Goal: Check status: Check status

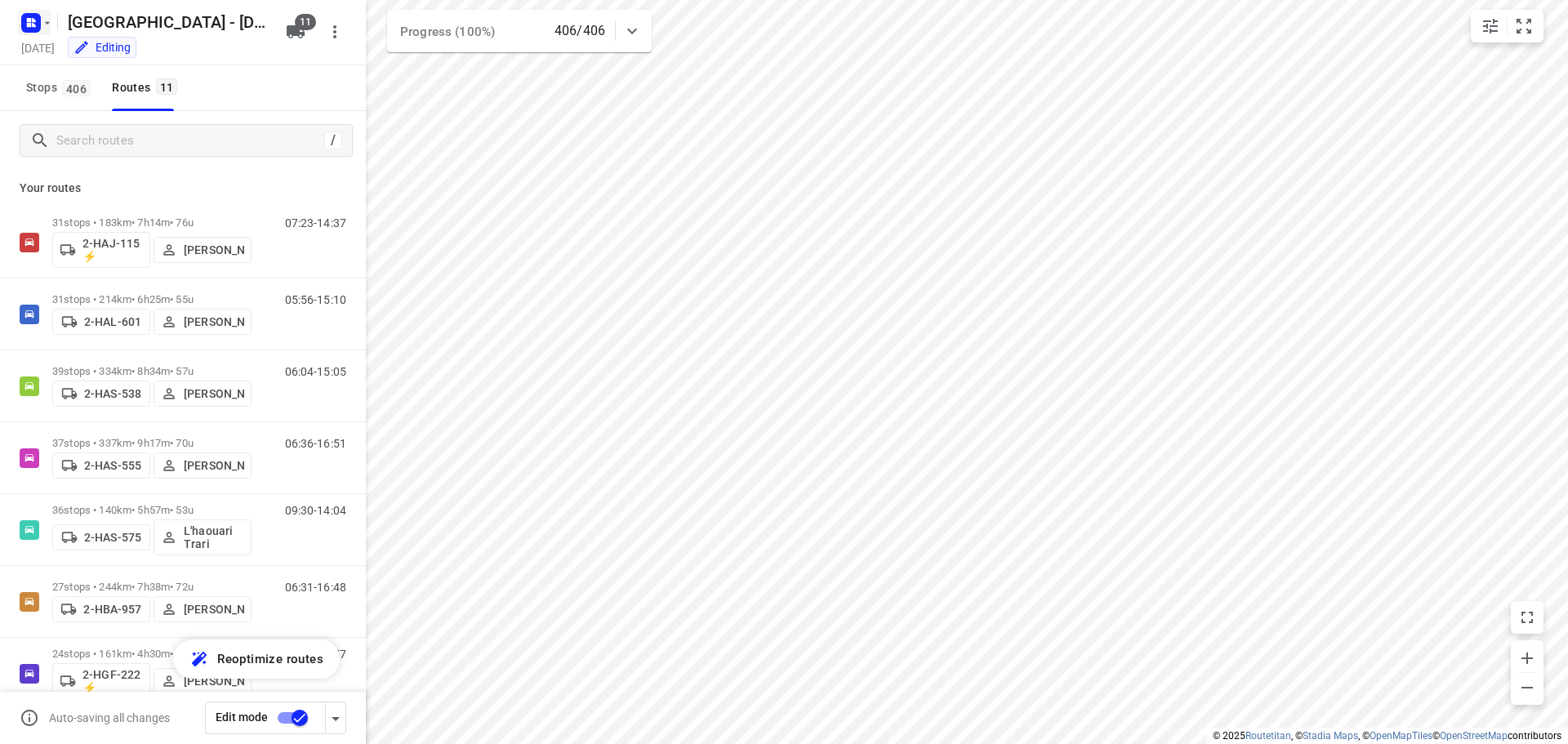
click at [22, 23] on rect "button" at bounding box center [31, 22] width 20 height 20
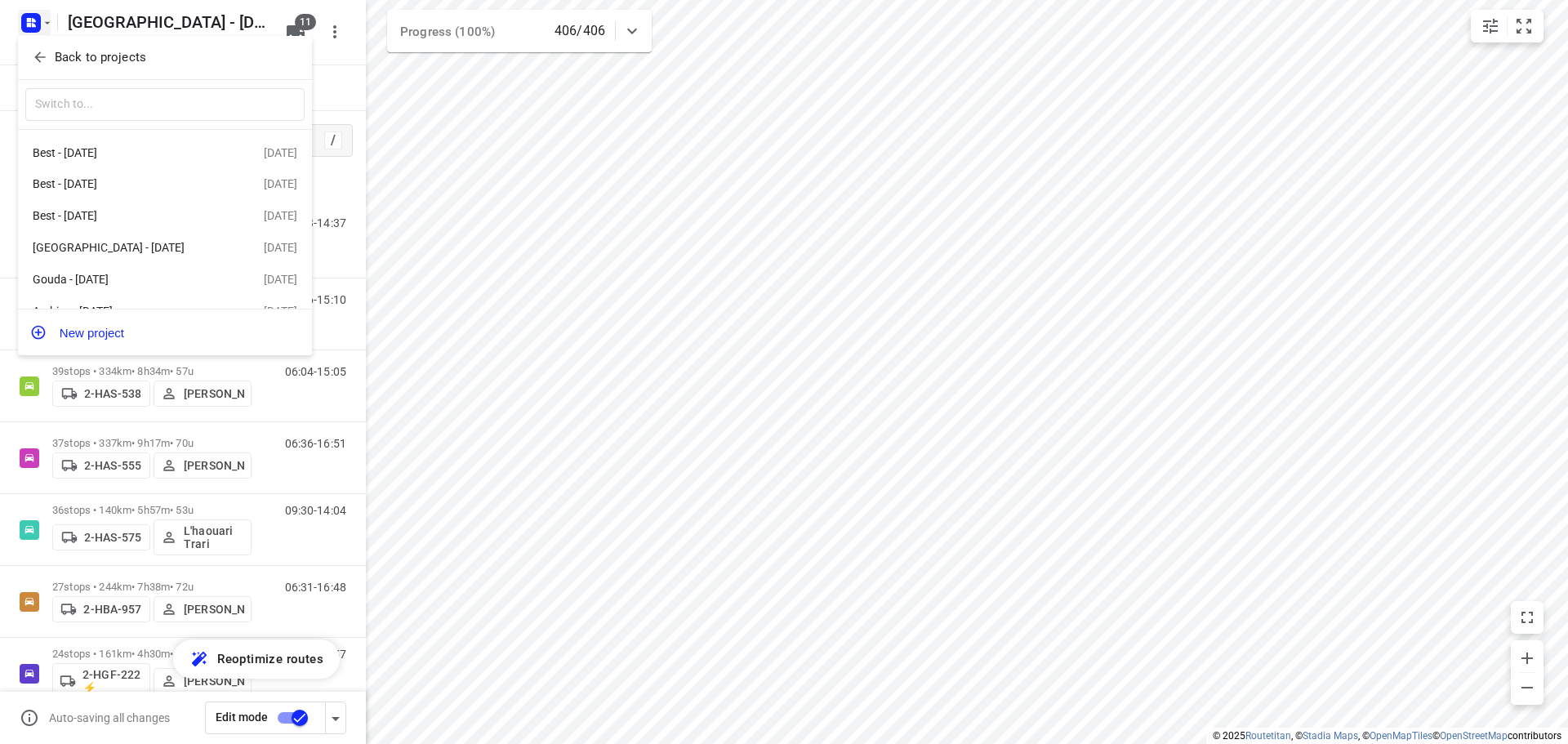
click at [61, 58] on p "Back to projects" at bounding box center [101, 58] width 91 height 19
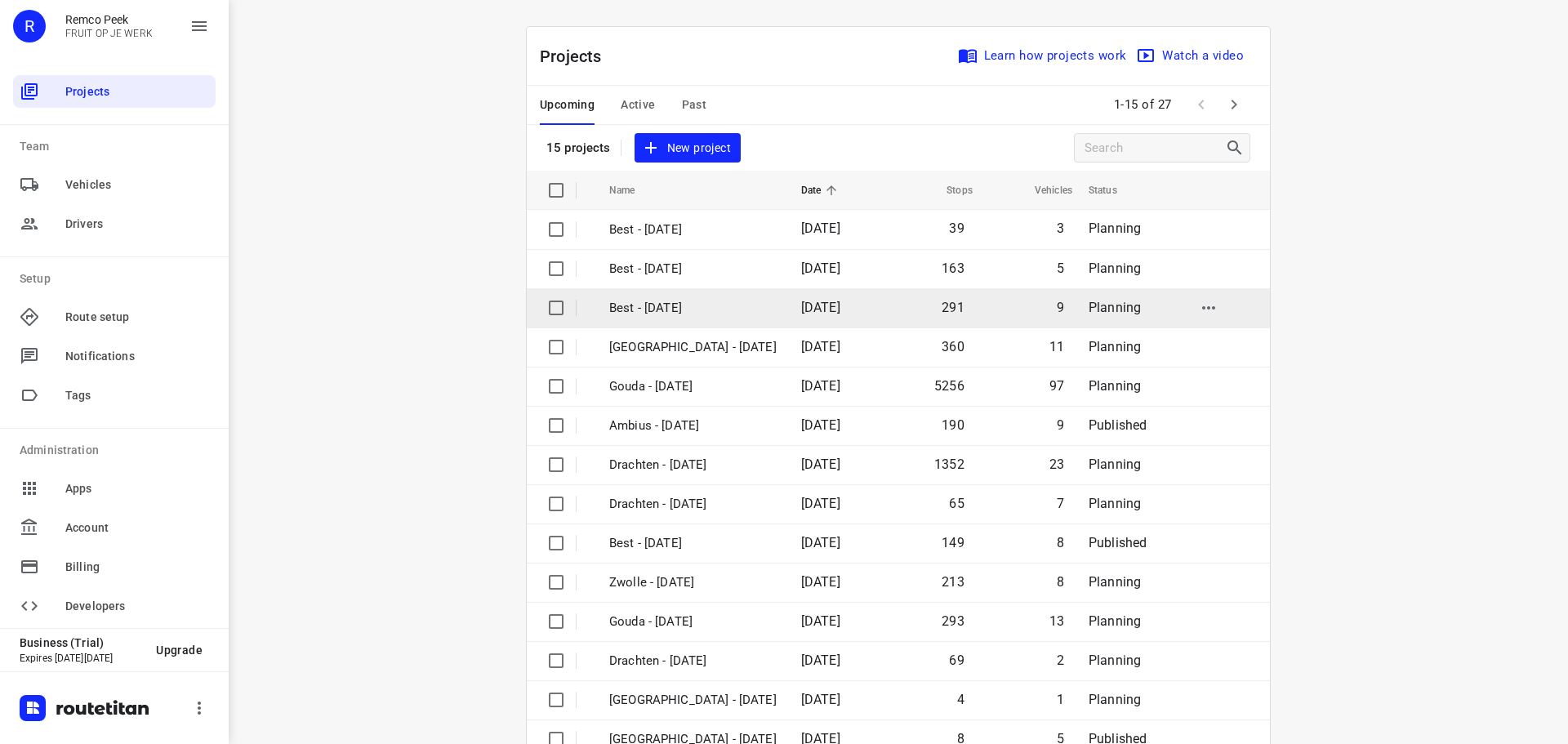
scroll to position [82, 0]
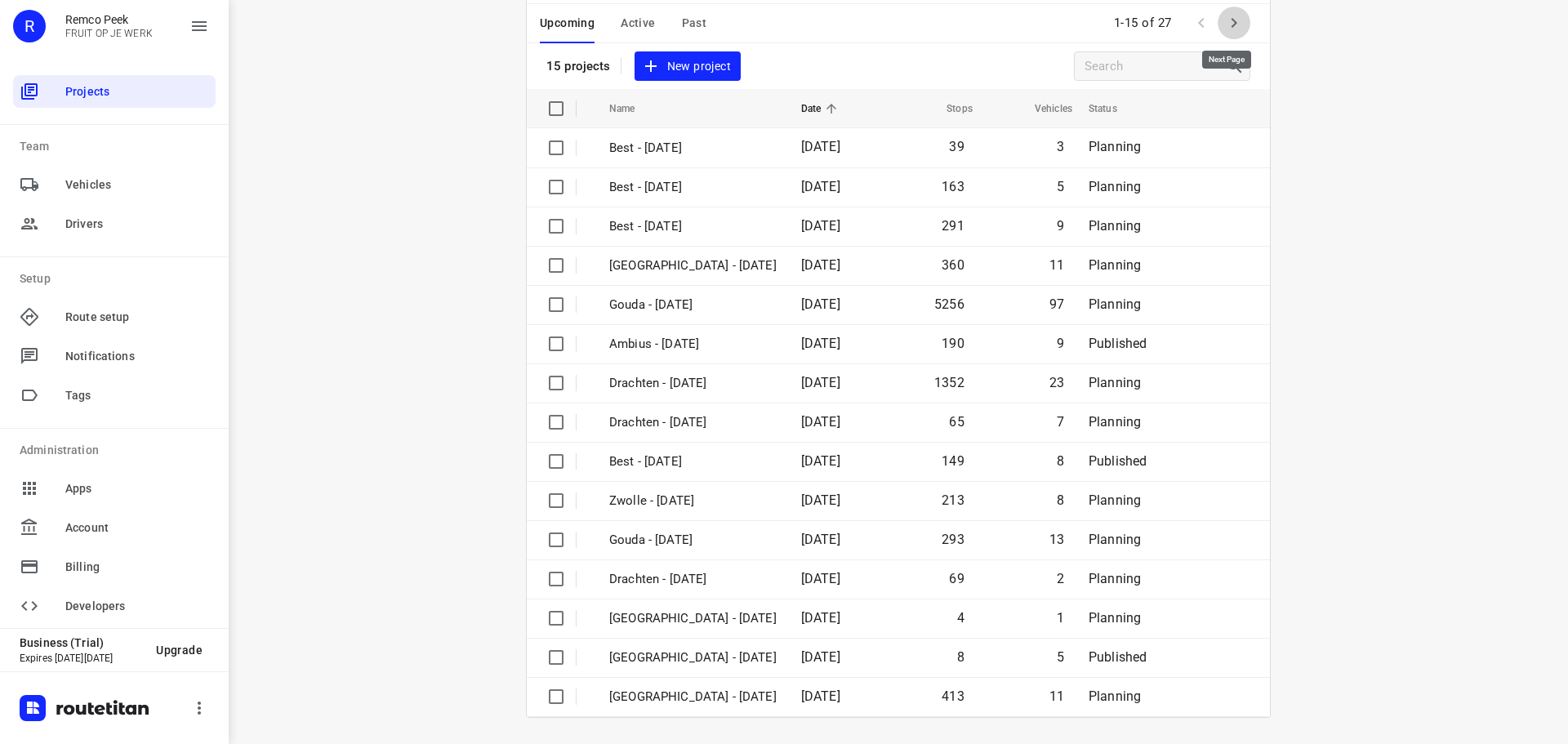
click at [1229, 17] on icon "button" at bounding box center [1234, 22] width 20 height 20
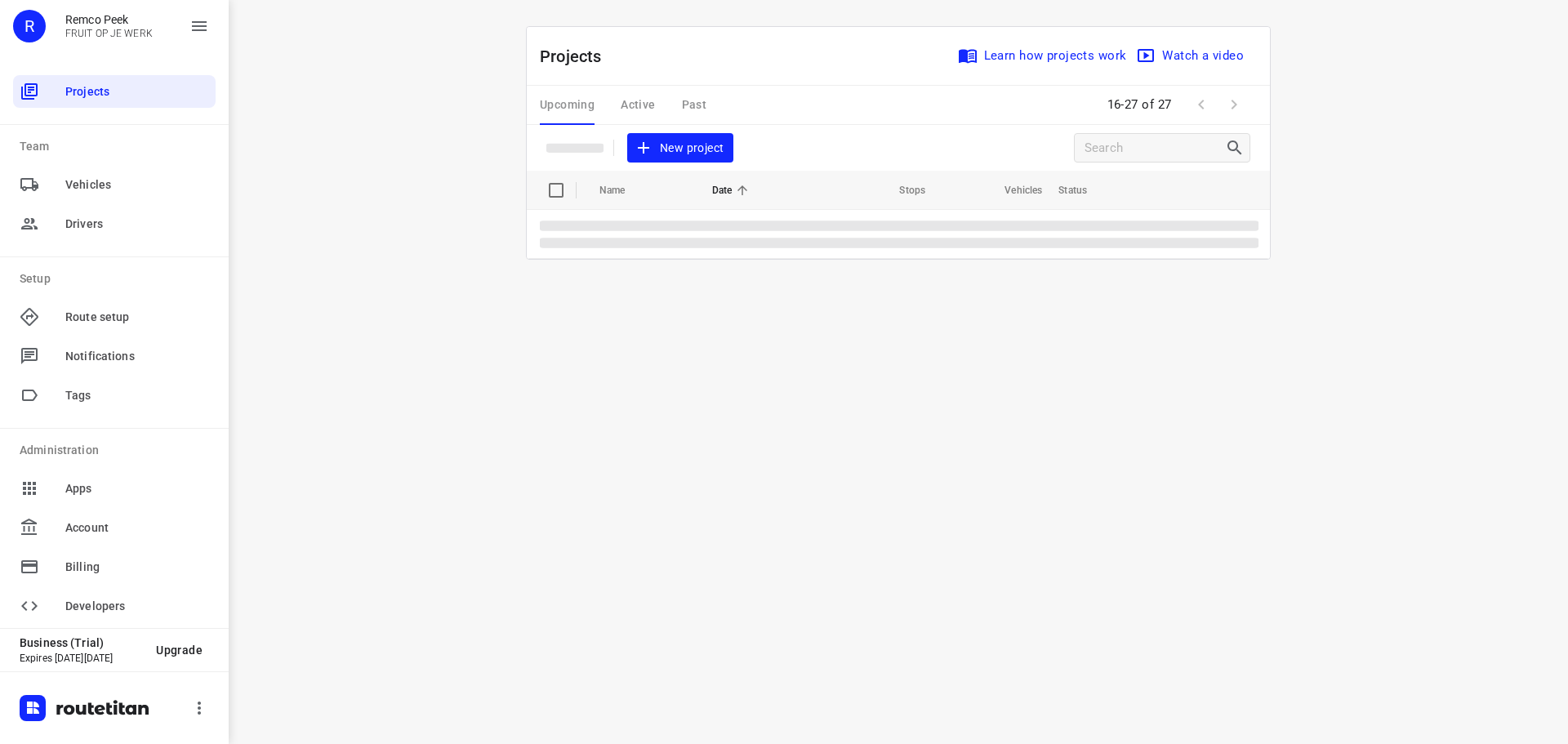
scroll to position [0, 0]
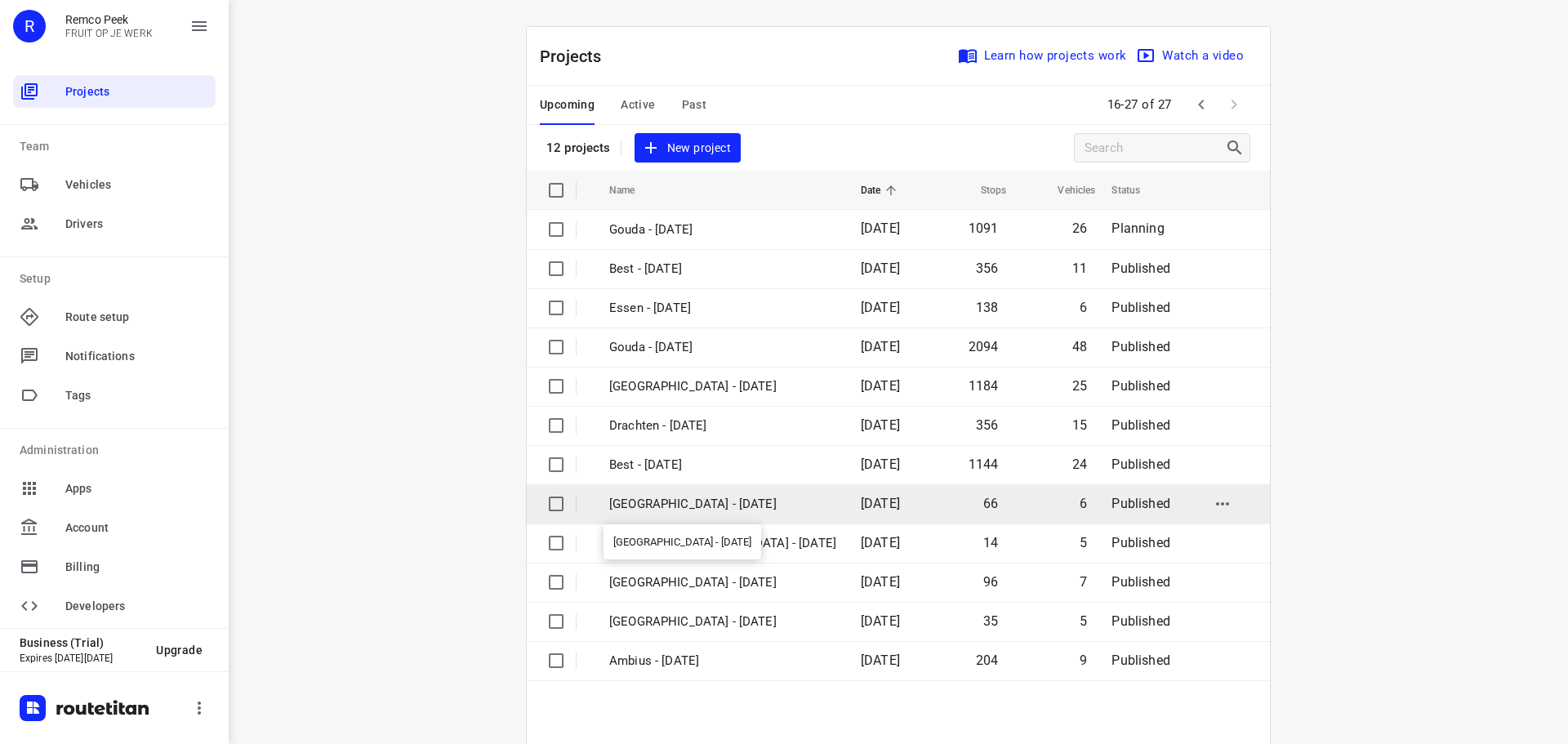
click at [667, 499] on p "[GEOGRAPHIC_DATA] - [DATE]" at bounding box center [723, 504] width 227 height 19
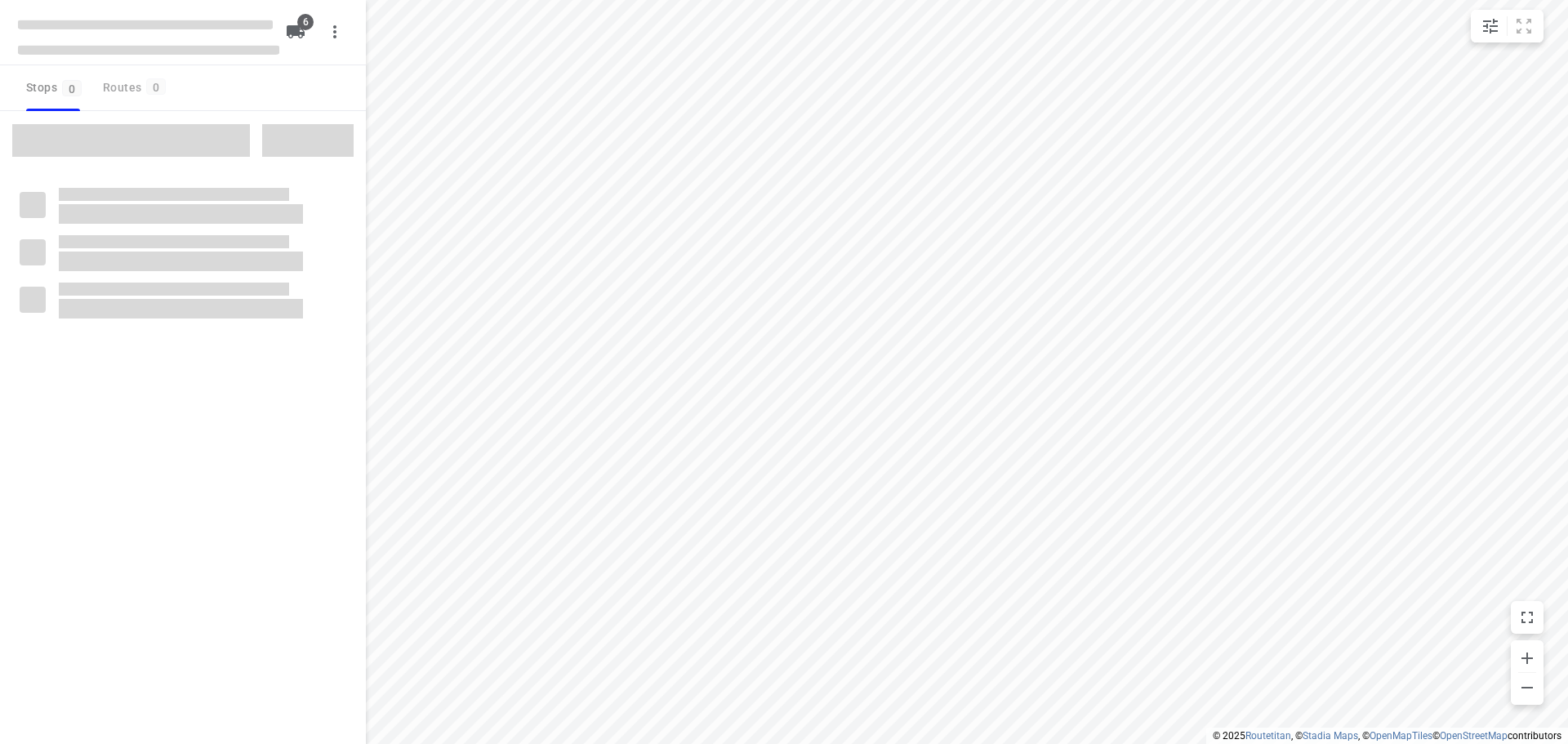
checkbox input "true"
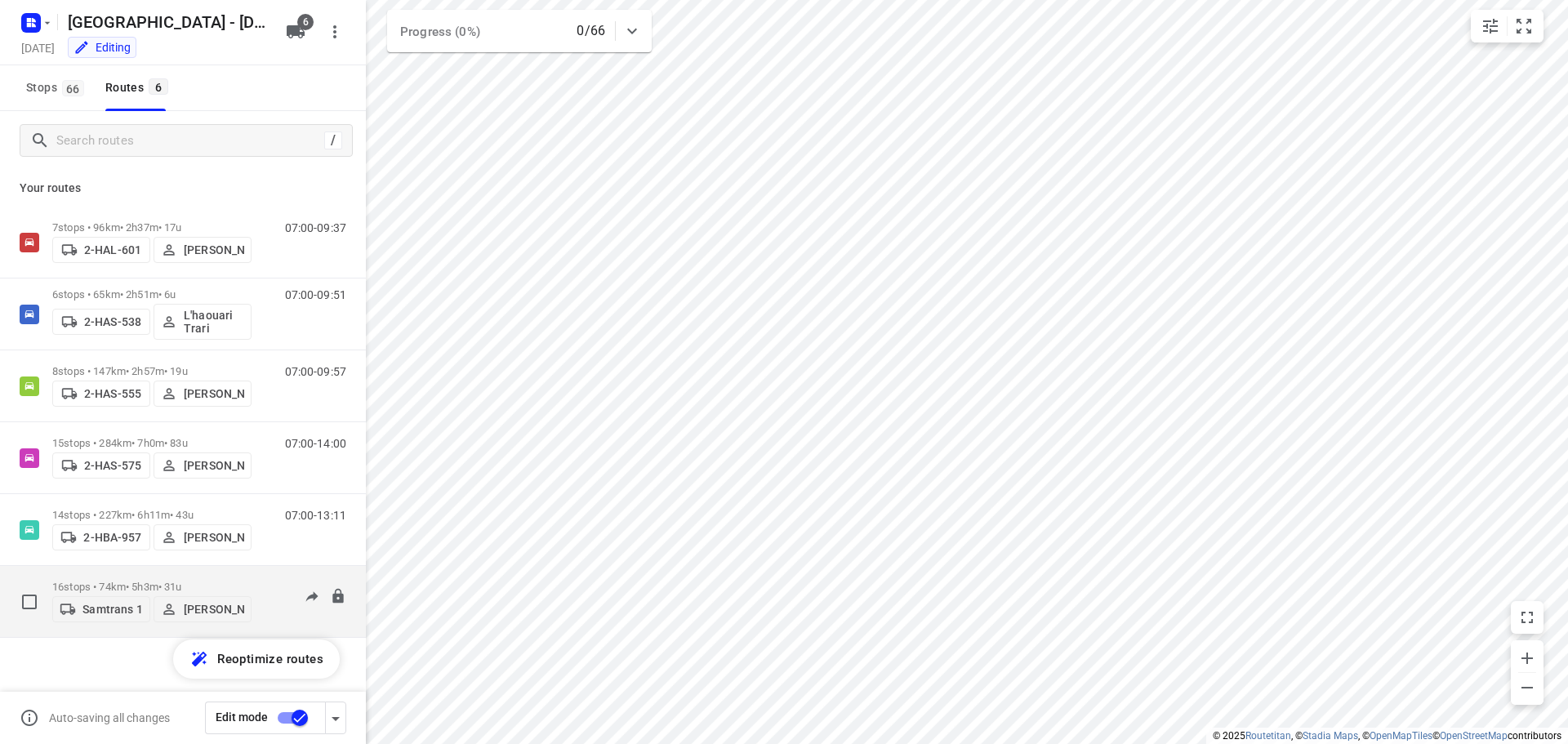
click at [124, 566] on p "16 stops • 74km • 5h3m • 31u" at bounding box center [152, 586] width 199 height 12
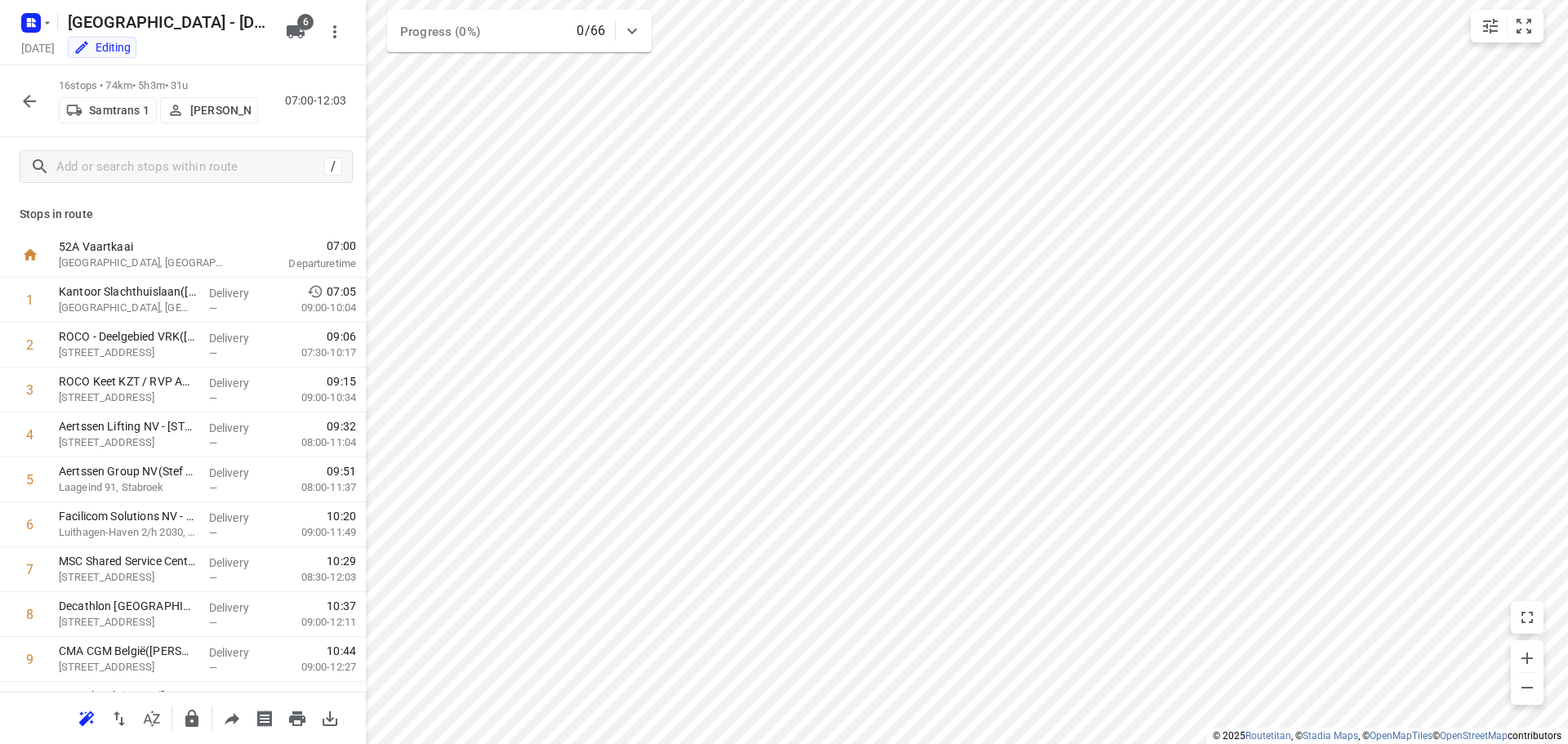
click at [34, 102] on icon "button" at bounding box center [29, 100] width 20 height 20
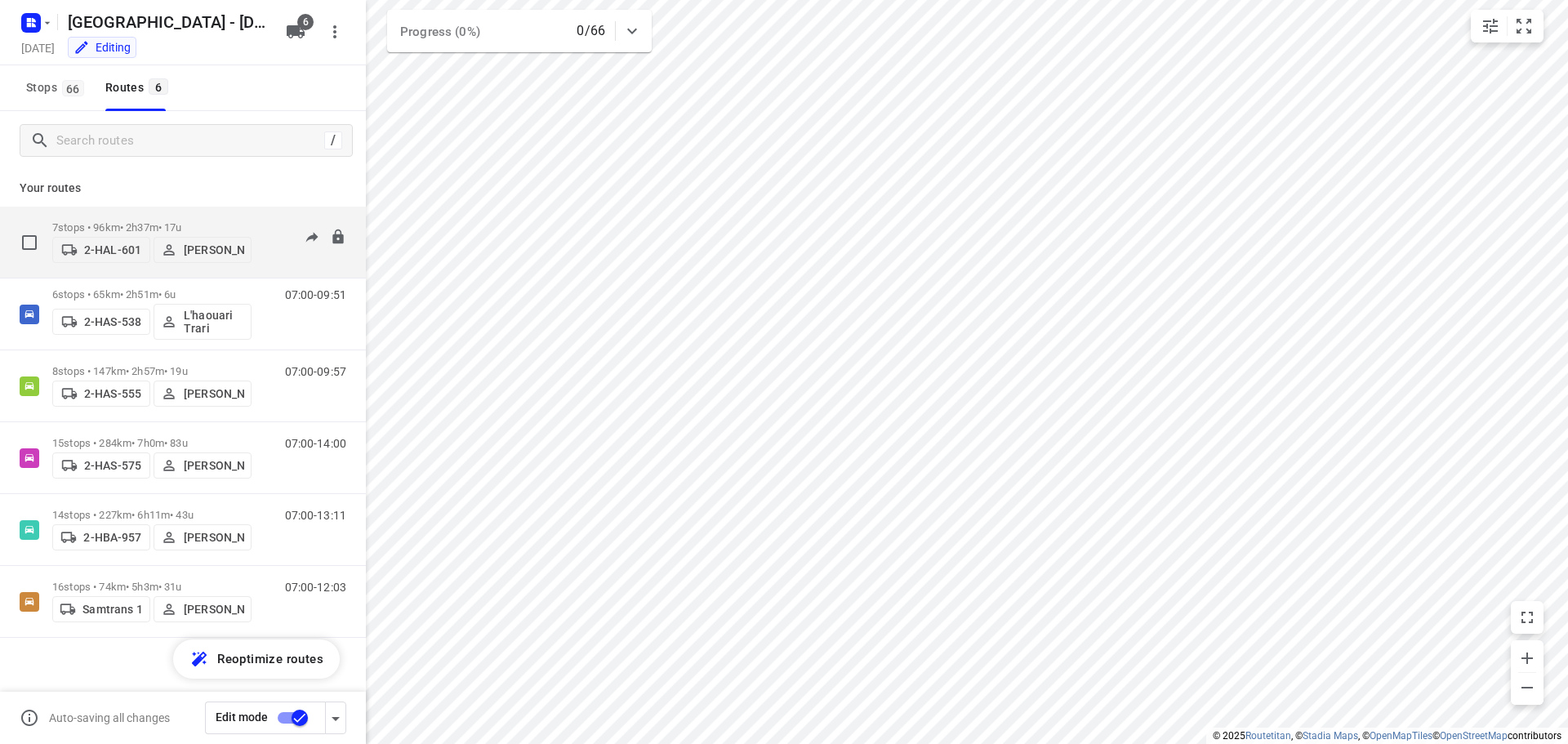
click at [115, 221] on p "7 stops • 96km • 2h37m • 17u" at bounding box center [152, 227] width 199 height 12
